Goal: Information Seeking & Learning: Check status

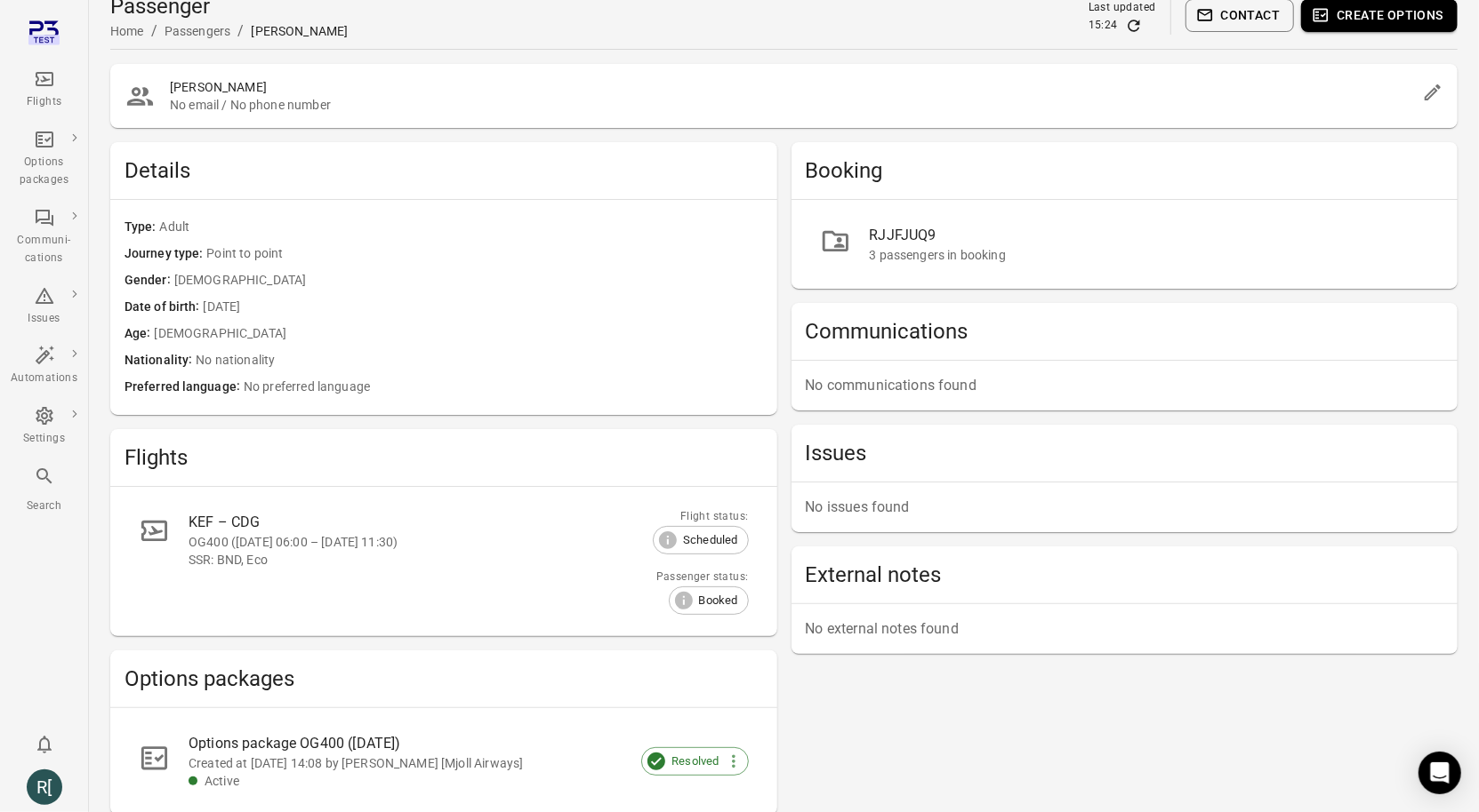
scroll to position [15, 0]
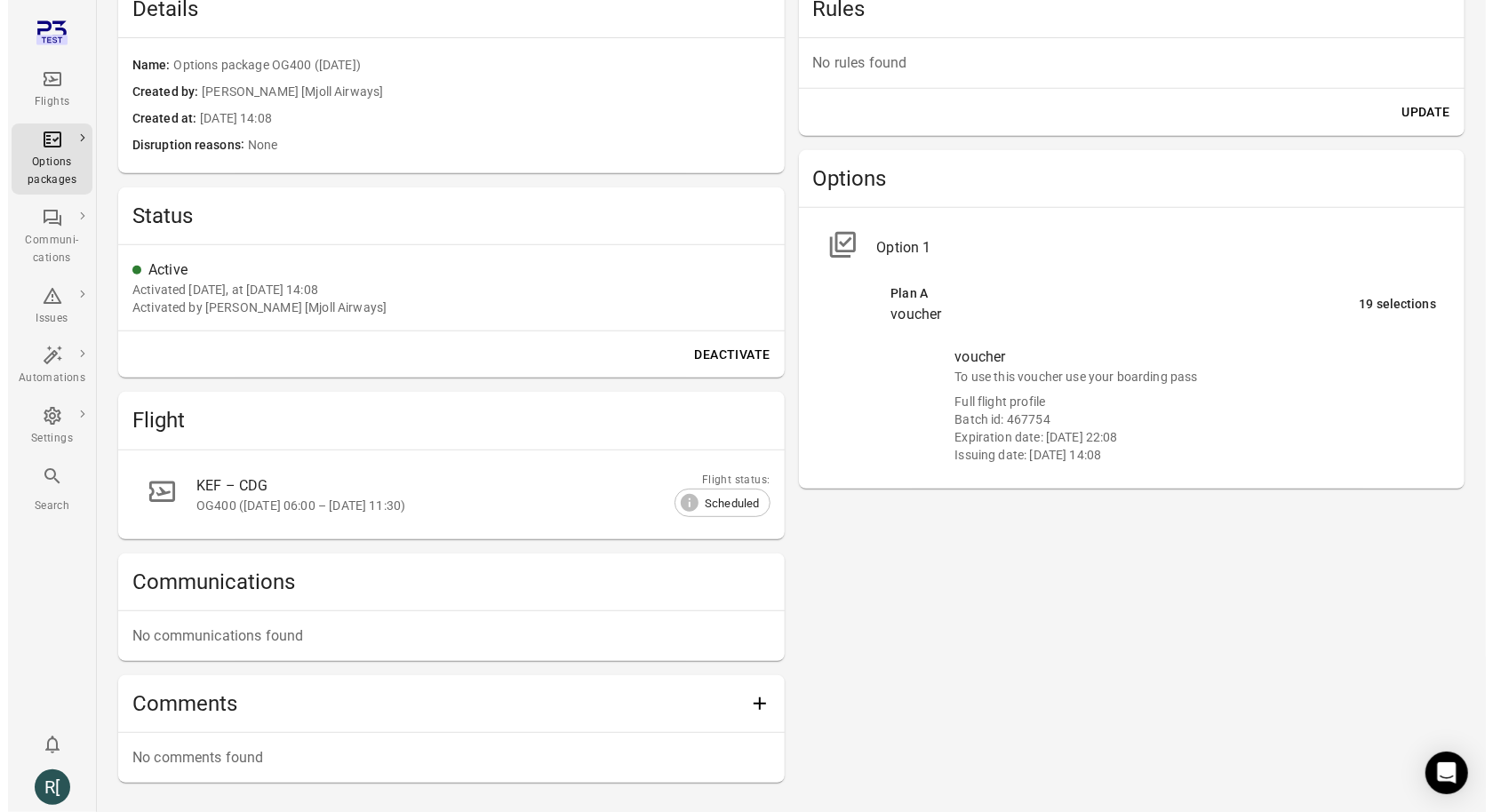
scroll to position [475, 0]
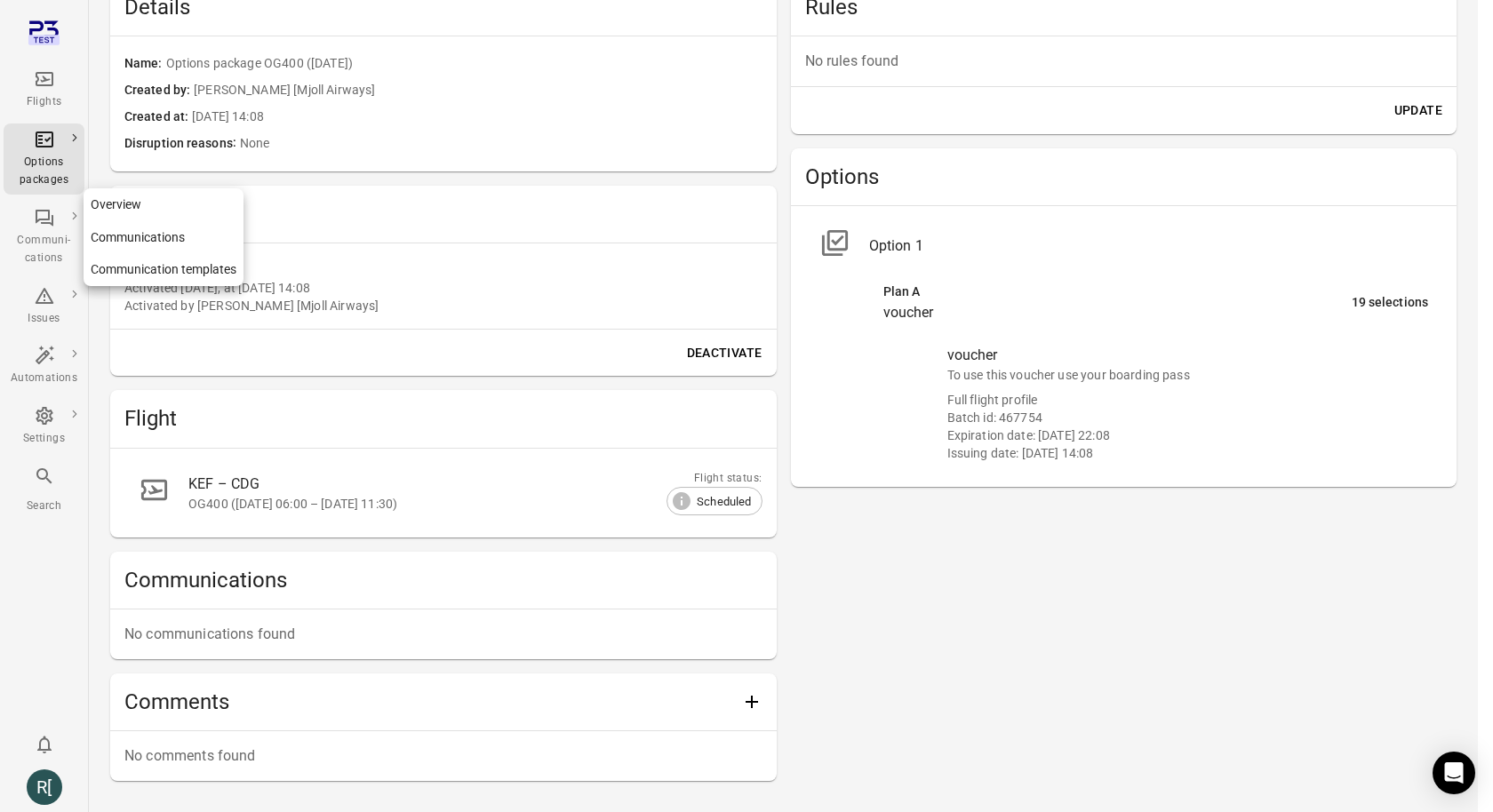
click at [45, 241] on div "Communi-cations" at bounding box center [44, 250] width 67 height 36
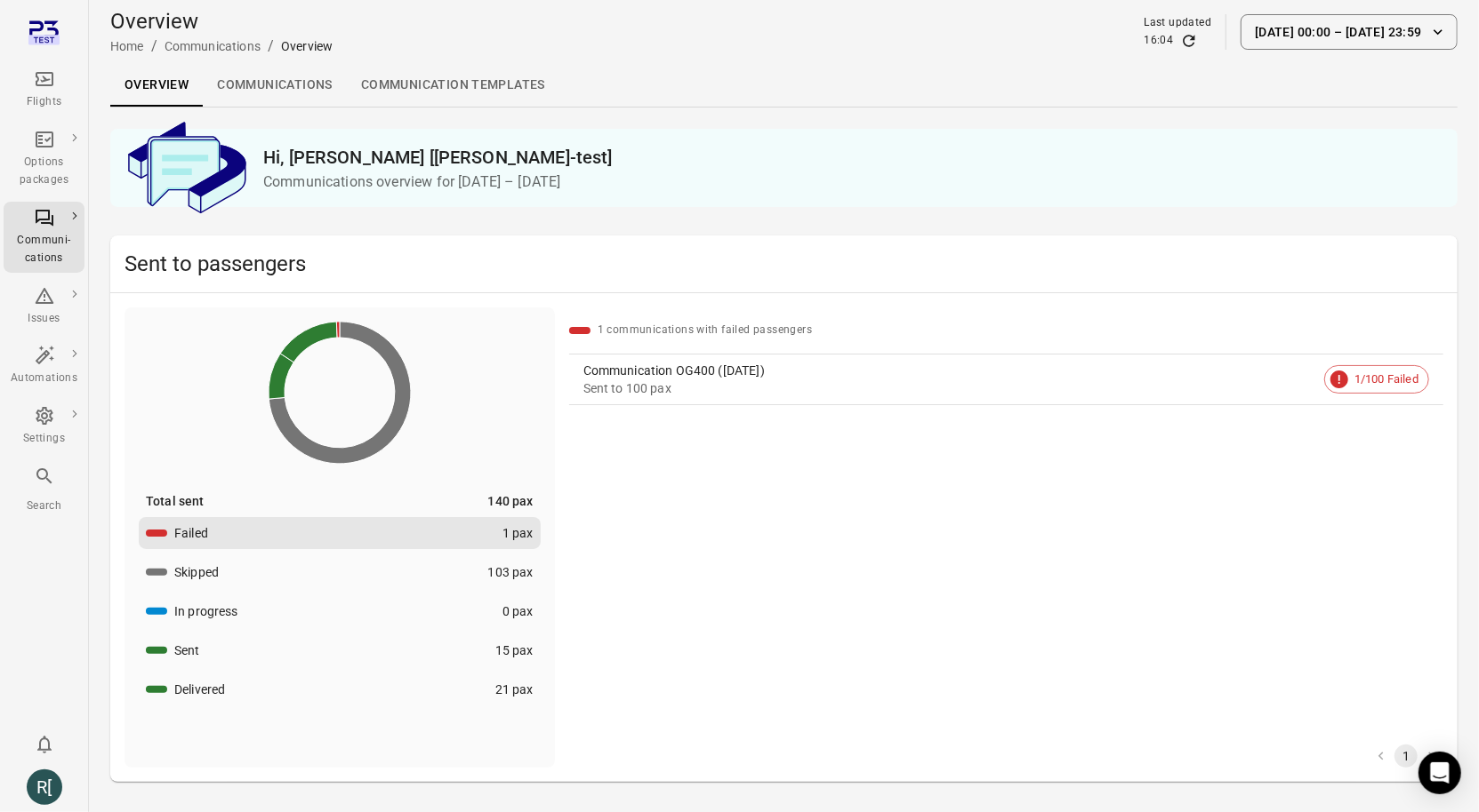
click at [258, 89] on link "Communications" at bounding box center [274, 85] width 144 height 43
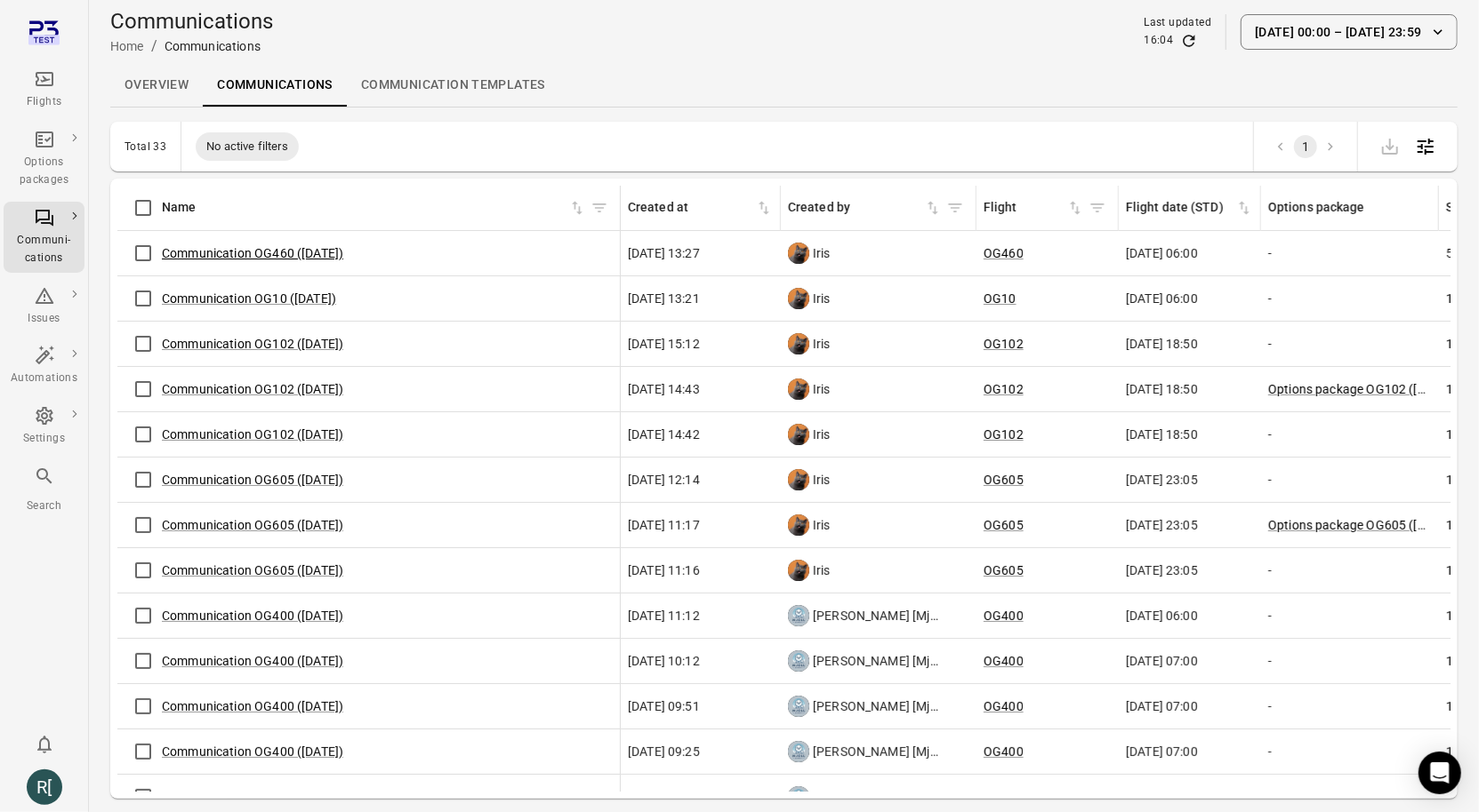
click at [217, 257] on link "Communication OG460 ([DATE])" at bounding box center [252, 253] width 181 height 15
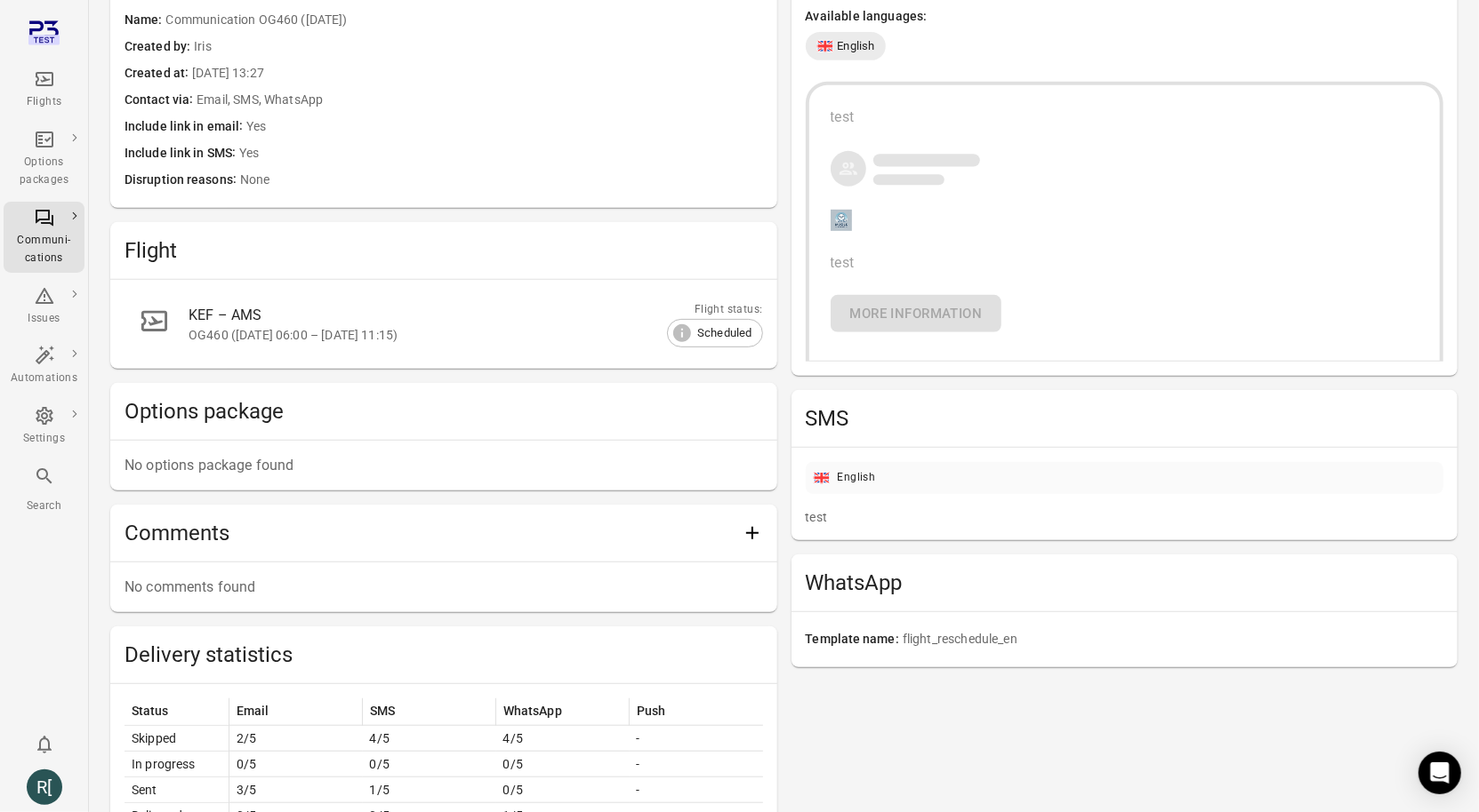
scroll to position [131, 0]
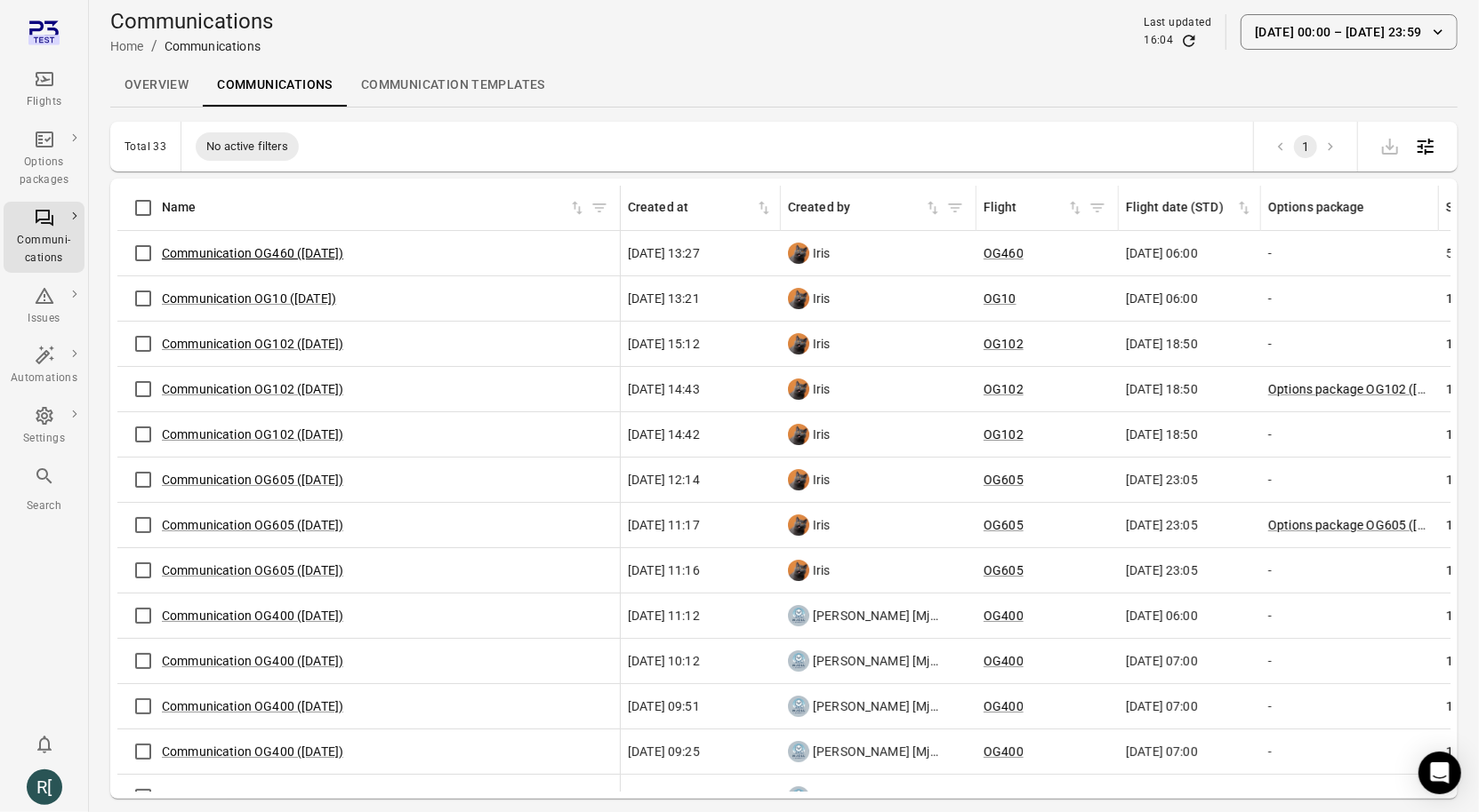
click at [285, 253] on link "Communication OG460 ([DATE])" at bounding box center [252, 253] width 181 height 15
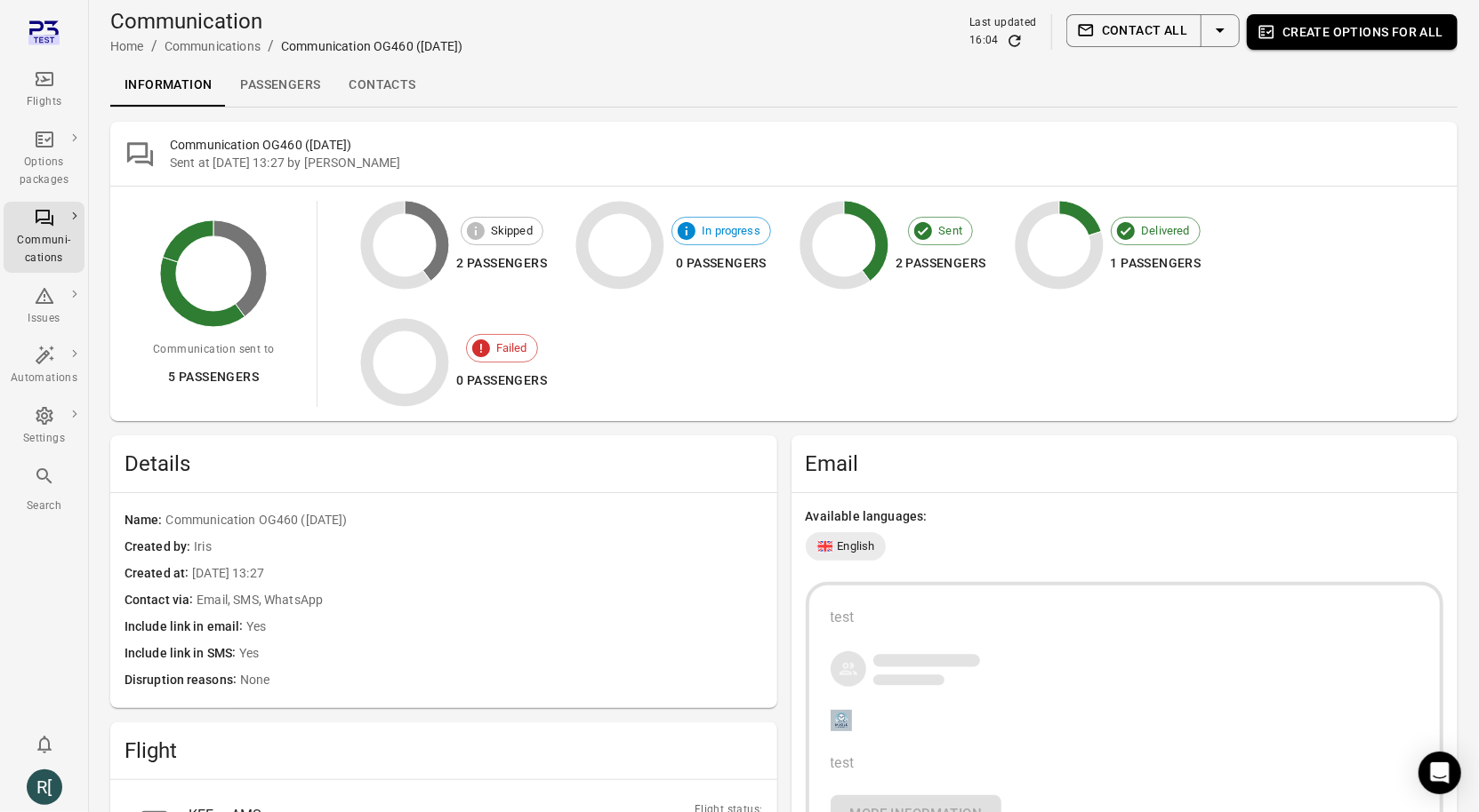
click at [274, 85] on link "Passengers" at bounding box center [280, 85] width 109 height 43
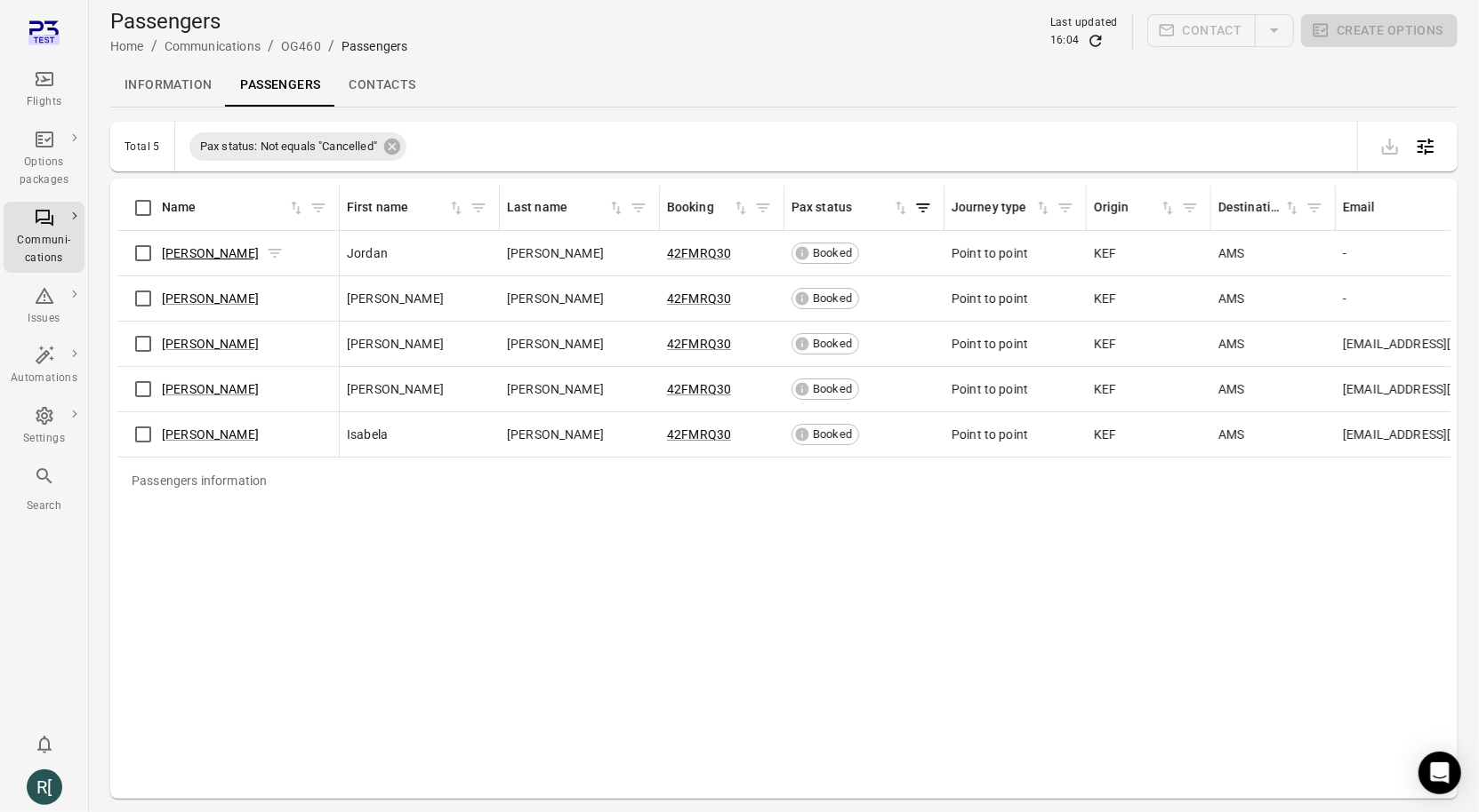
click at [203, 252] on link "[PERSON_NAME]" at bounding box center [210, 253] width 97 height 15
